Goal: Task Accomplishment & Management: Manage account settings

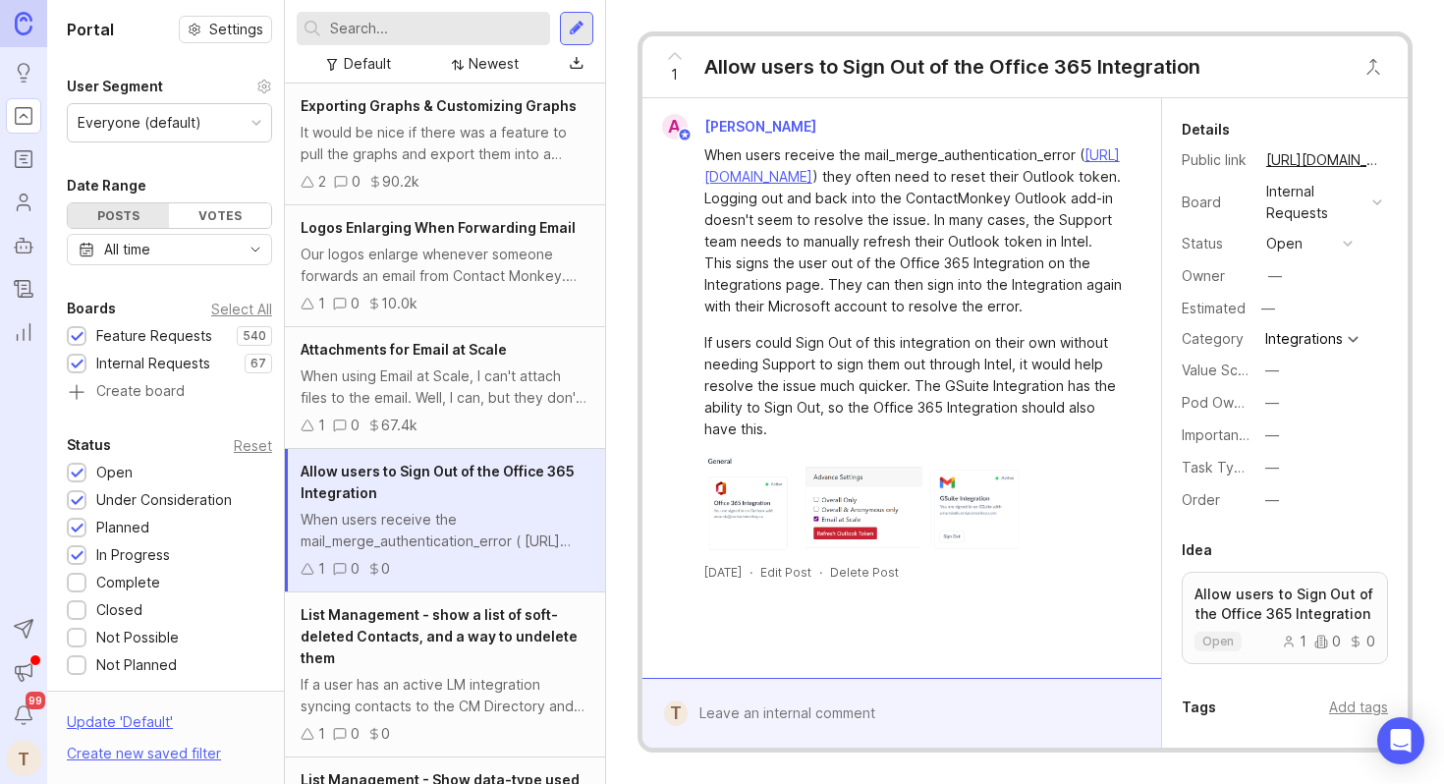
click at [428, 368] on div "When using Email at Scale, I can't attach files to the email. Well, I can, but …" at bounding box center [445, 386] width 289 height 43
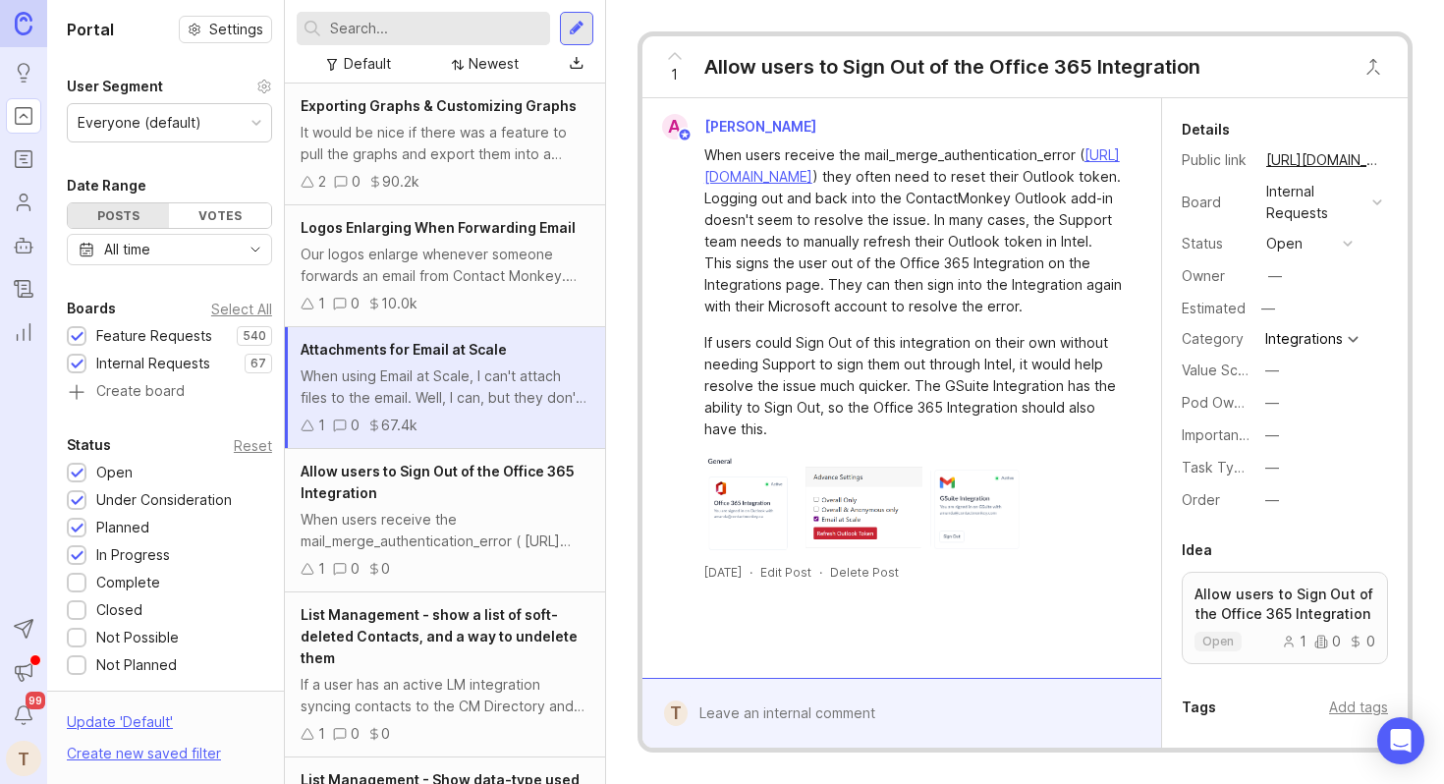
click at [421, 468] on span "Allow users to Sign Out of the Office 365 Integration" at bounding box center [438, 482] width 274 height 38
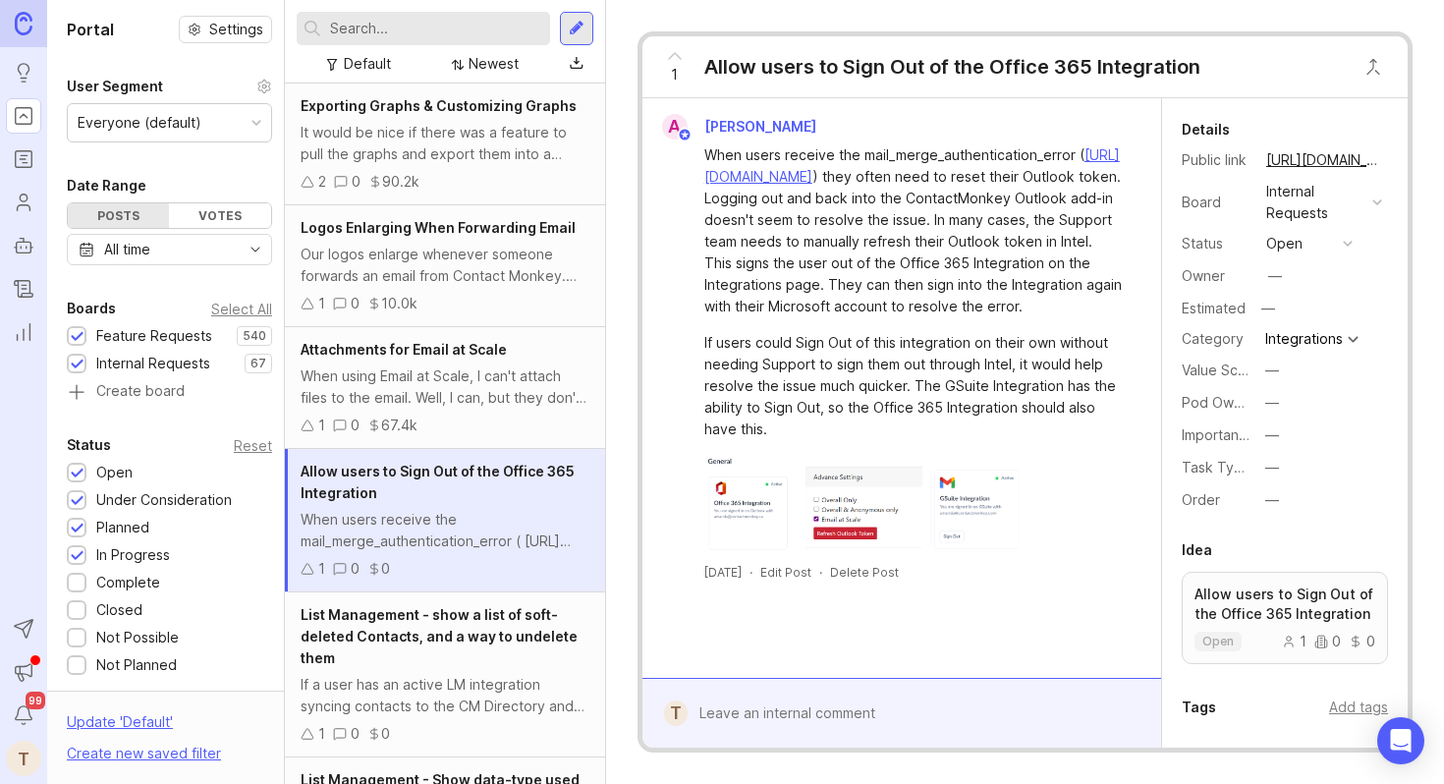
click at [446, 388] on div "When using Email at Scale, I can't attach files to the email. Well, I can, but …" at bounding box center [445, 386] width 289 height 43
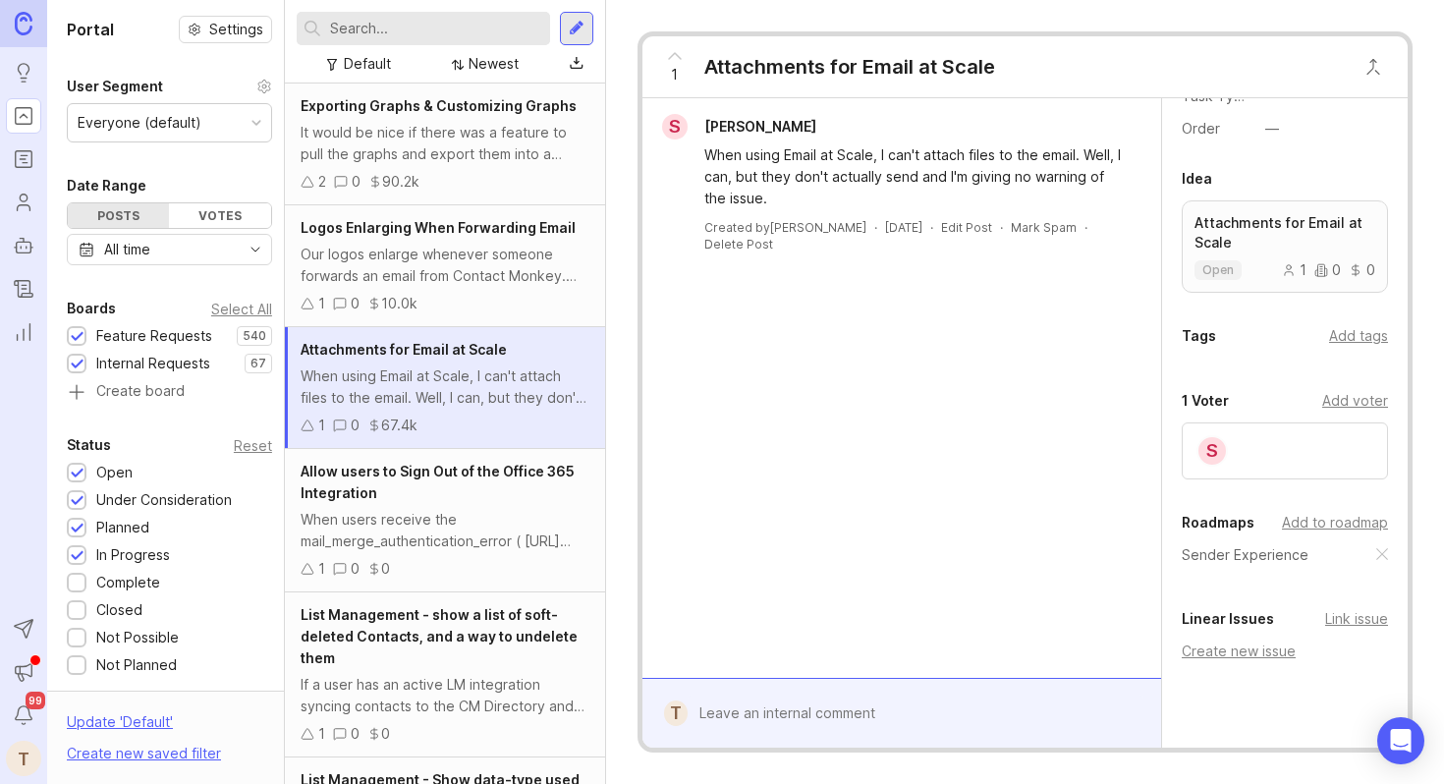
scroll to position [382, 0]
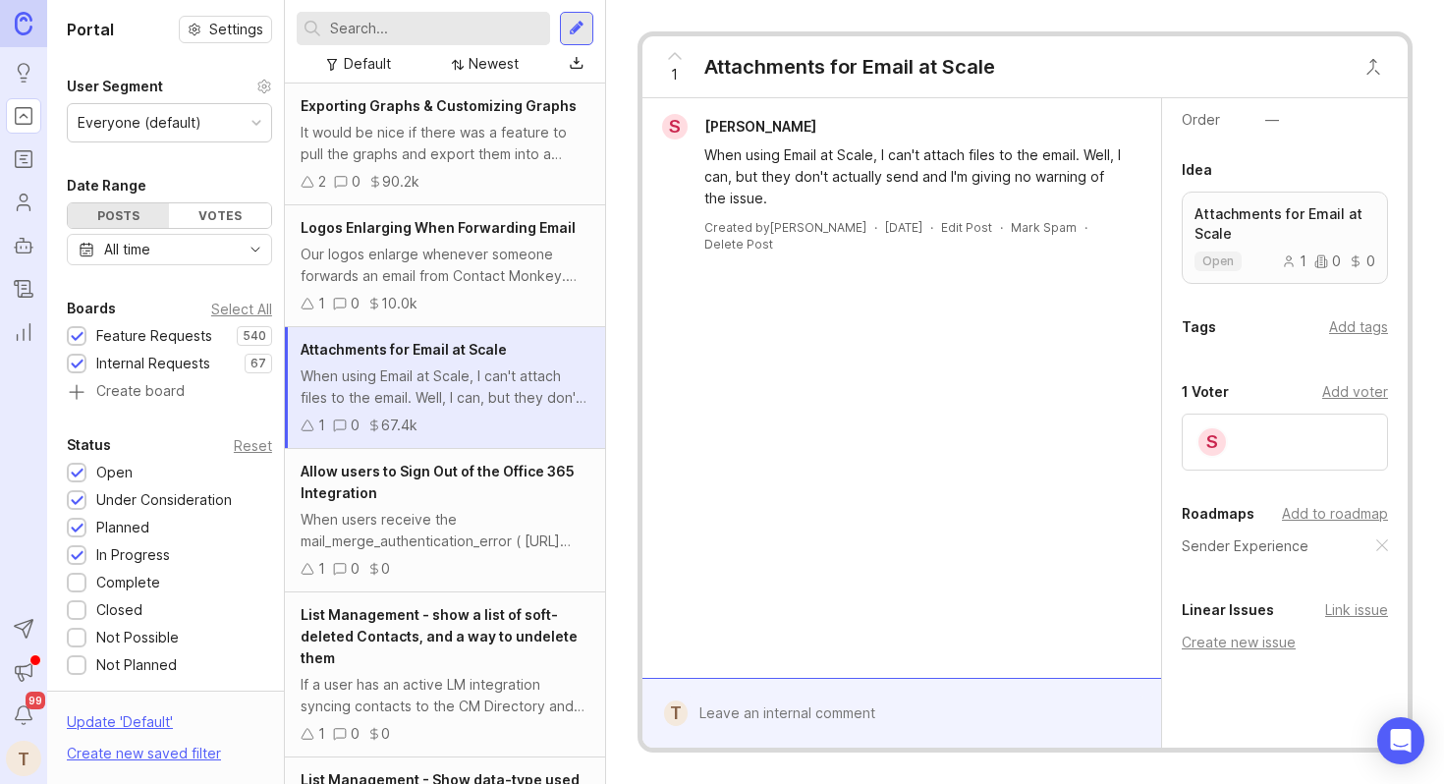
click at [1377, 538] on div "Sender Experience" at bounding box center [1285, 546] width 206 height 22
click at [1332, 518] on div "Add to roadmap" at bounding box center [1335, 514] width 106 height 22
type input "pl"
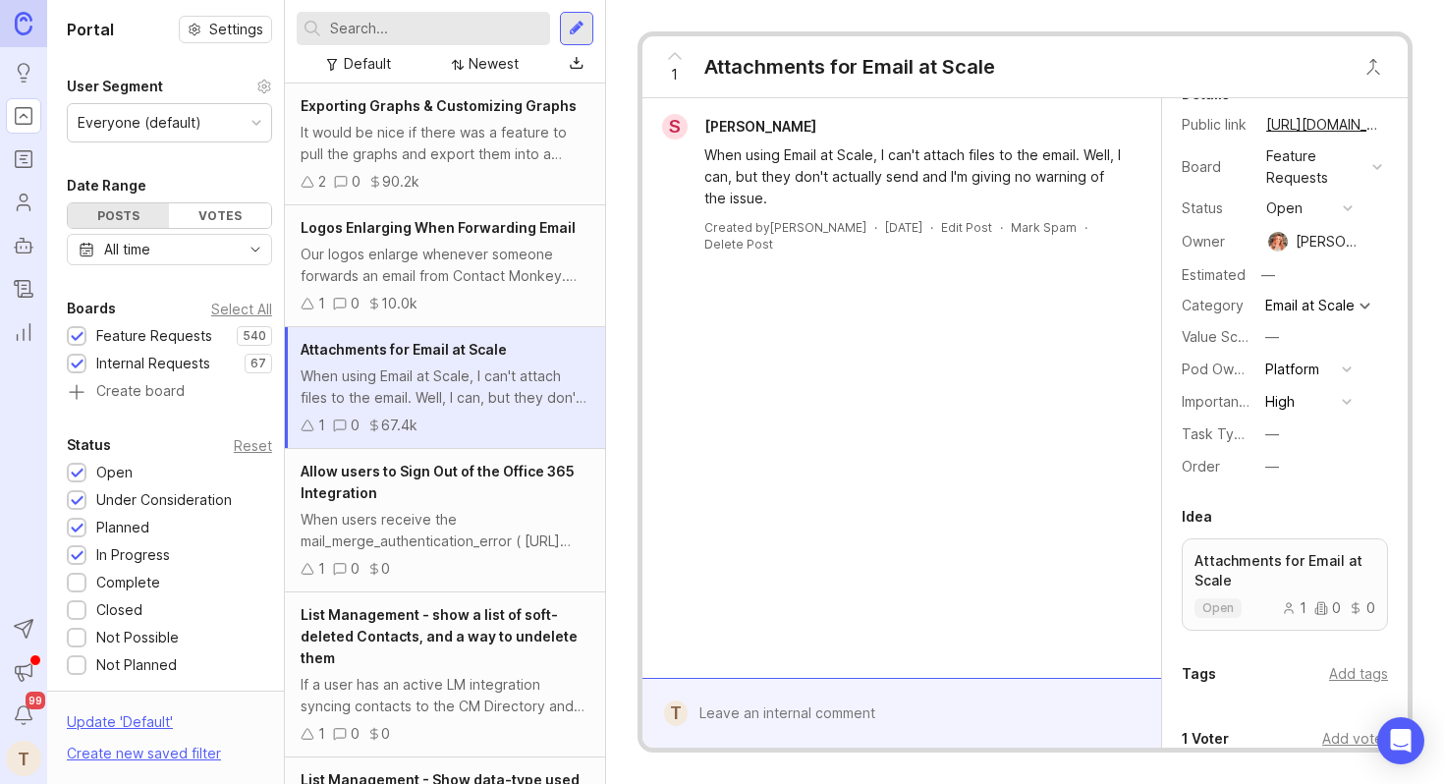
scroll to position [0, 0]
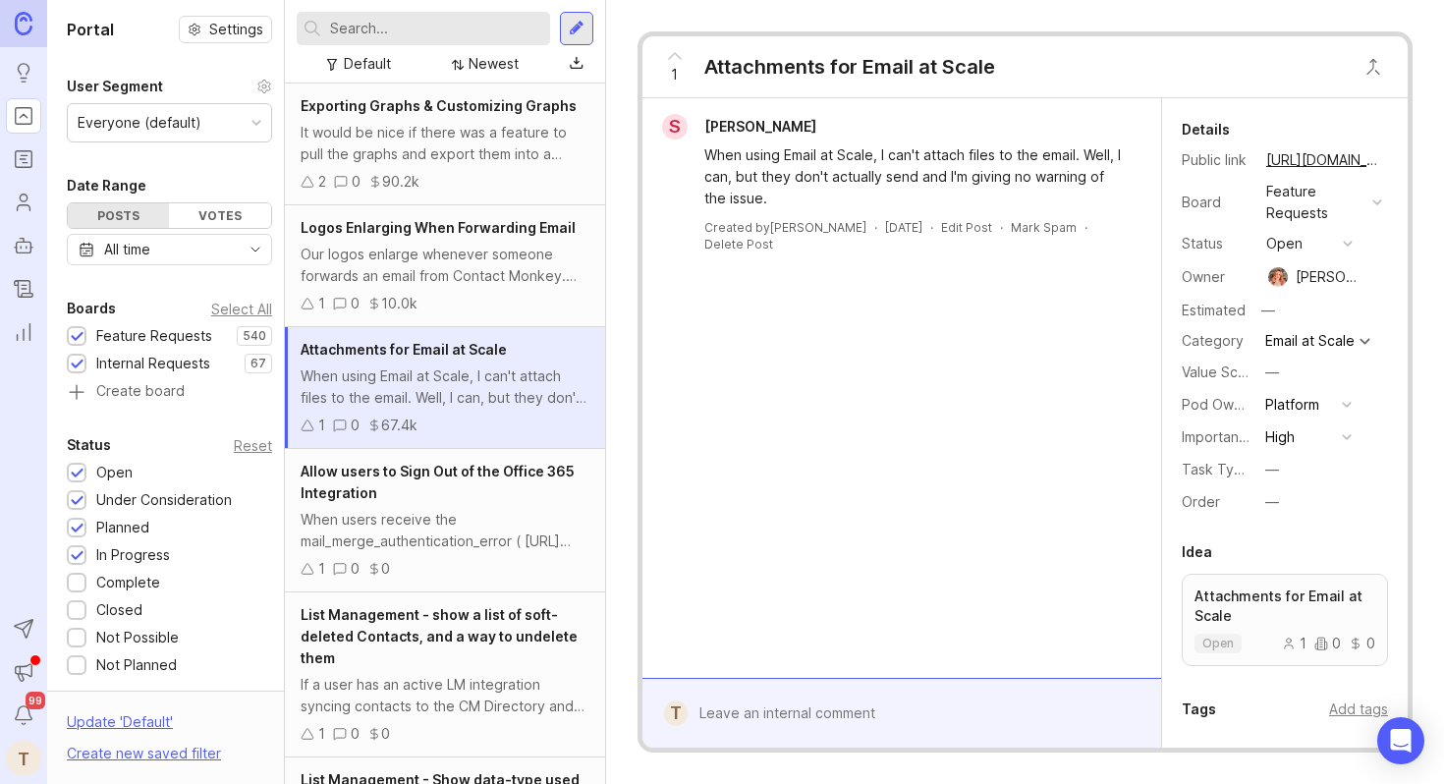
click at [1372, 269] on button "button" at bounding box center [1379, 277] width 14 height 28
click at [1269, 268] on div "—" at bounding box center [1275, 276] width 14 height 22
type input "tej"
click at [475, 273] on div "Our logos enlarge whenever someone forwards an email from Contact Monkey. I've …" at bounding box center [445, 265] width 289 height 43
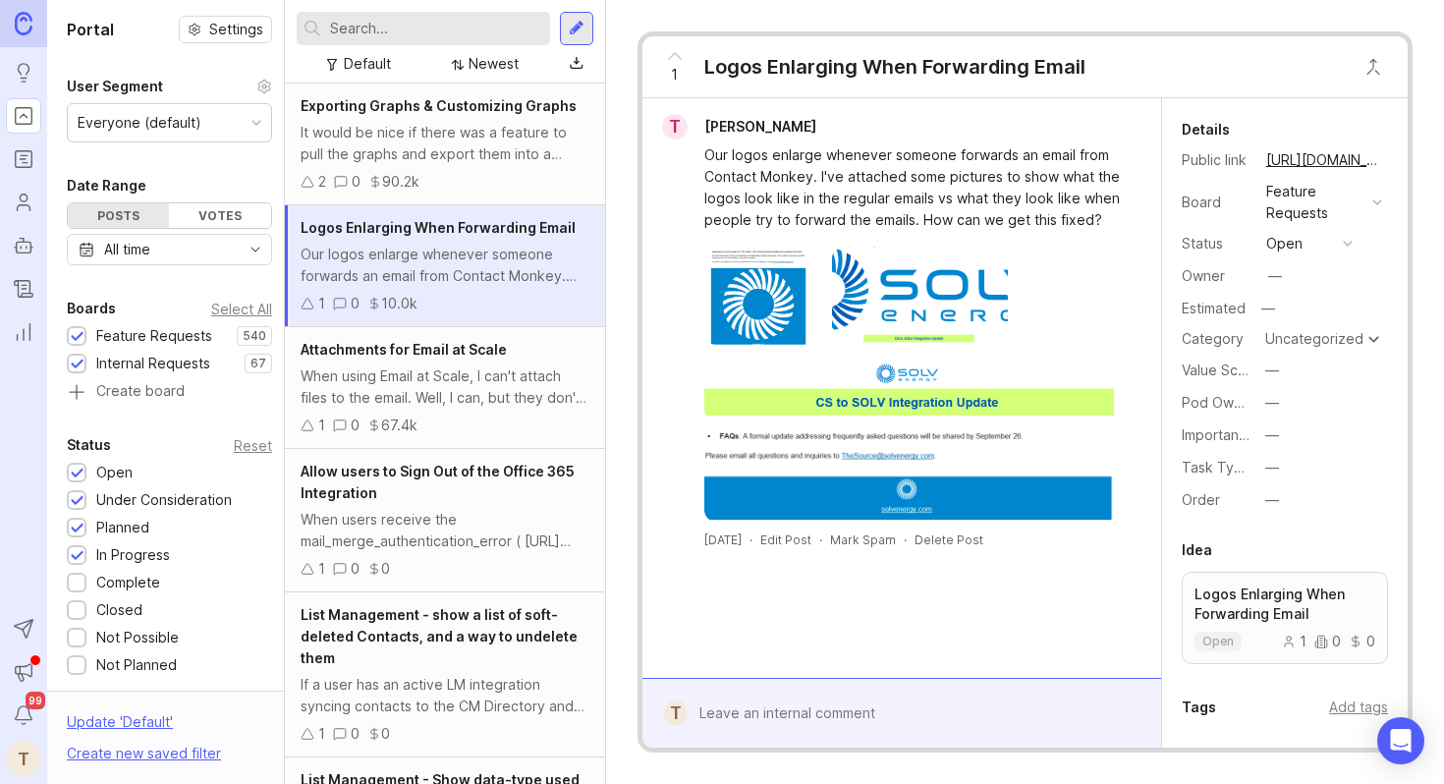
click at [883, 306] on img at bounding box center [920, 296] width 176 height 98
click at [764, 334] on img at bounding box center [764, 296] width 120 height 98
click at [942, 472] on img at bounding box center [912, 476] width 417 height 89
click at [1109, 219] on div "Our logos enlarge whenever someone forwards an email from Contact Monkey. I've …" at bounding box center [912, 187] width 417 height 86
click at [808, 175] on div "Our logos enlarge whenever someone forwards an email from Contact Monkey. I've …" at bounding box center [912, 187] width 417 height 86
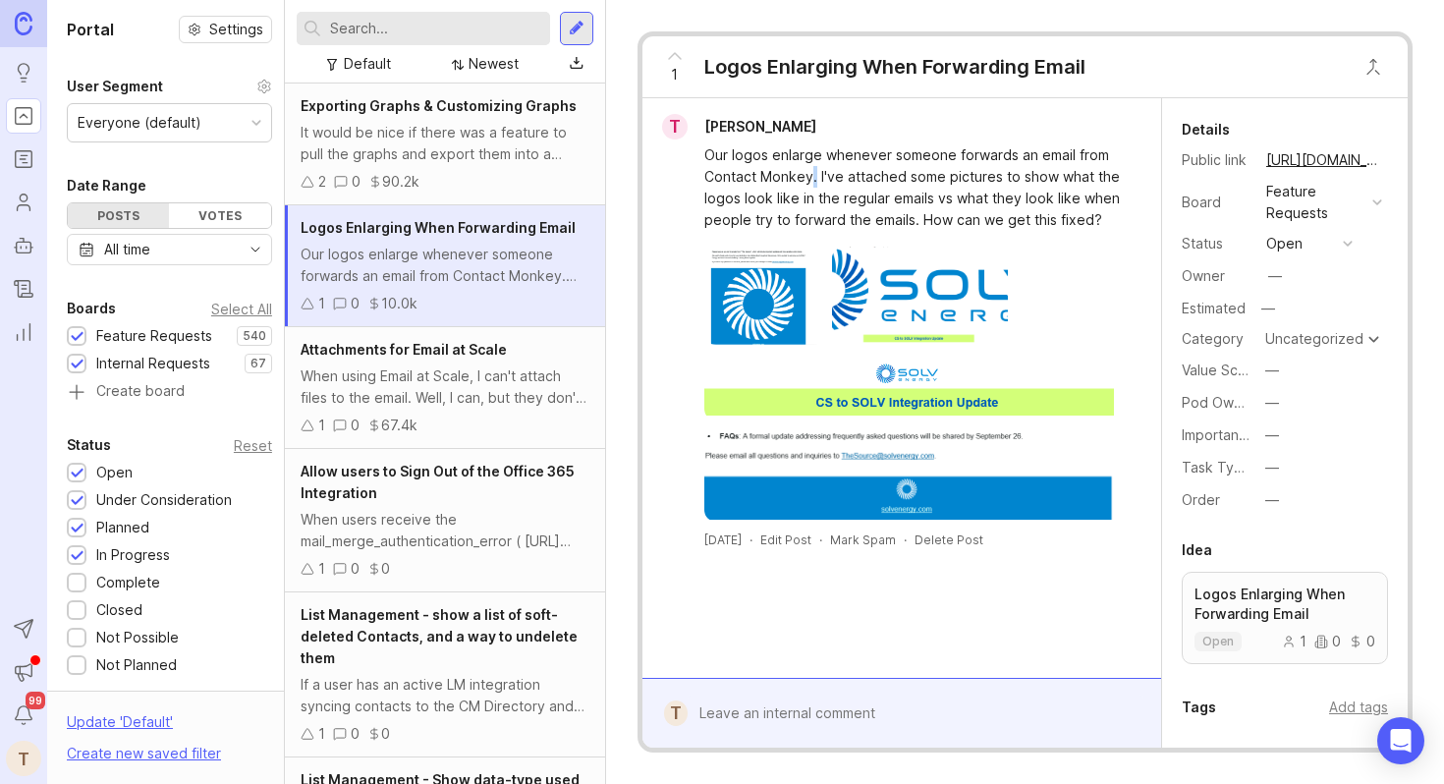
click at [808, 175] on div "Our logos enlarge whenever someone forwards an email from Contact Monkey. I've …" at bounding box center [912, 187] width 417 height 86
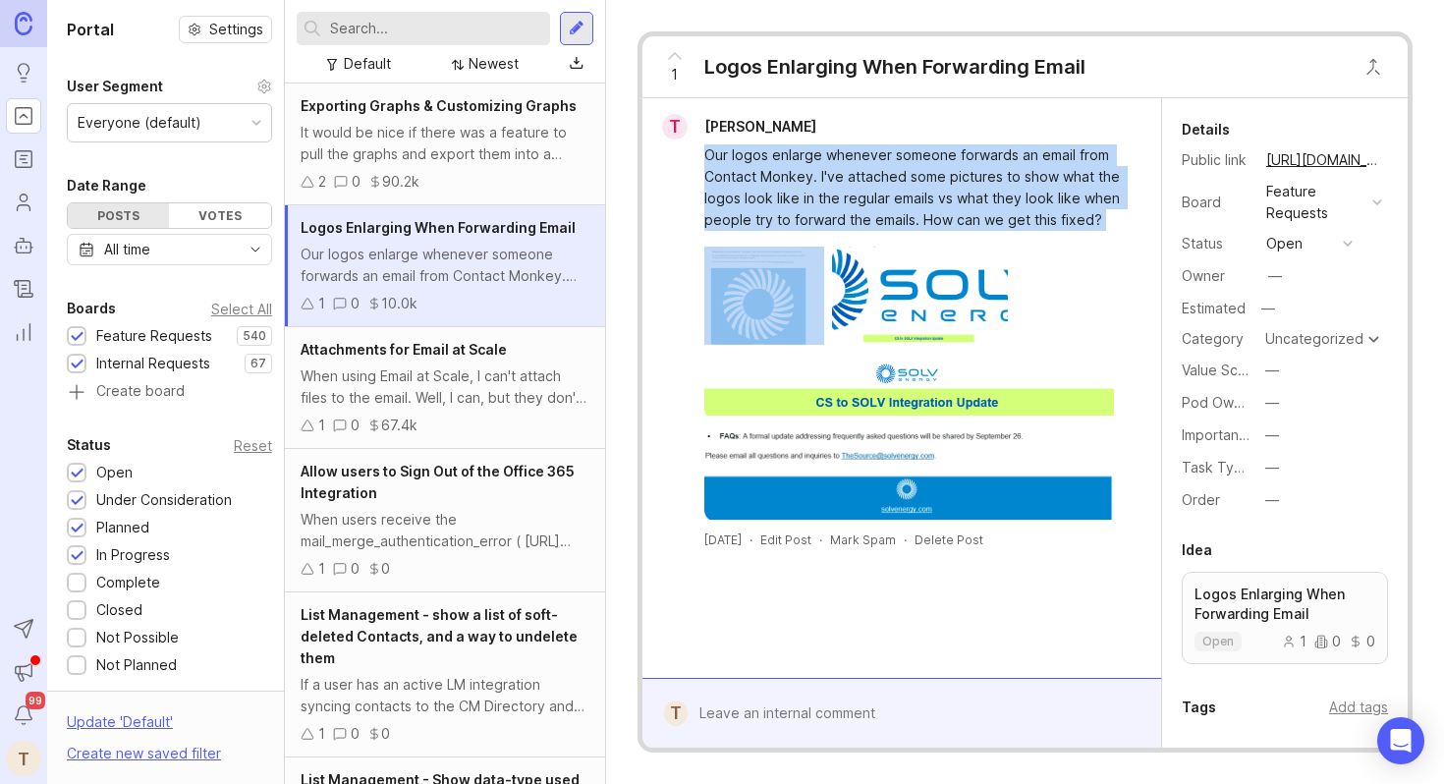
click at [808, 175] on div "Our logos enlarge whenever someone forwards an email from Contact Monkey. I've …" at bounding box center [912, 187] width 417 height 86
copy div "Our logos enlarge whenever someone forwards an email from Contact Monkey. I've …"
